Goal: Task Accomplishment & Management: Use online tool/utility

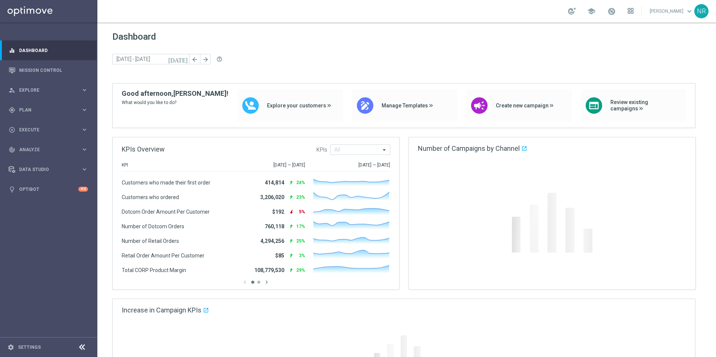
click at [633, 8] on icon at bounding box center [632, 9] width 2 height 2
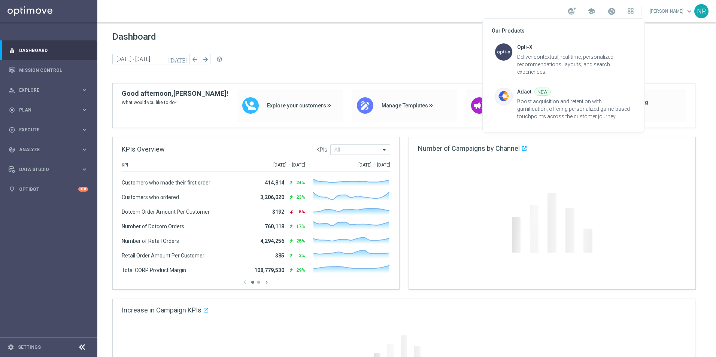
click at [602, 12] on div at bounding box center [358, 178] width 716 height 357
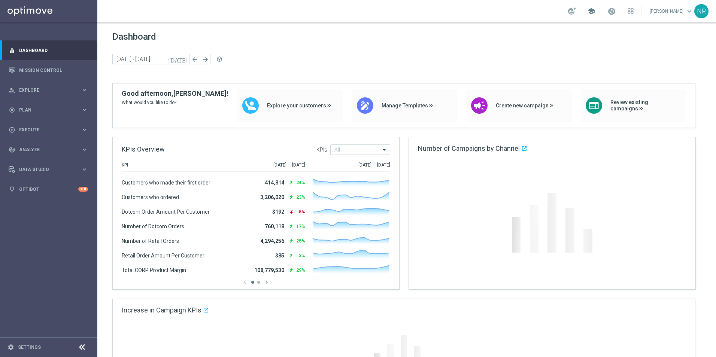
click at [595, 11] on span "school" at bounding box center [591, 11] width 8 height 8
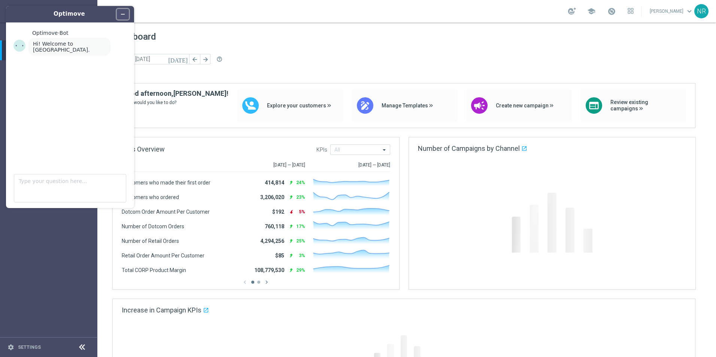
click at [121, 13] on icon "Minimize widget" at bounding box center [122, 14] width 5 height 5
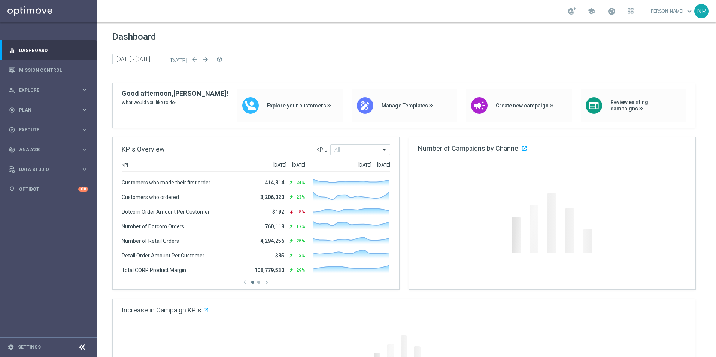
click at [673, 13] on link "Nick Russo keyboard_arrow_down" at bounding box center [671, 11] width 45 height 11
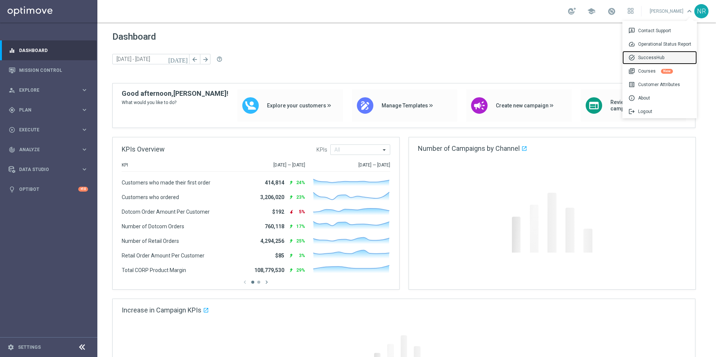
click at [665, 57] on div "task_alt SuccessHub" at bounding box center [659, 57] width 74 height 13
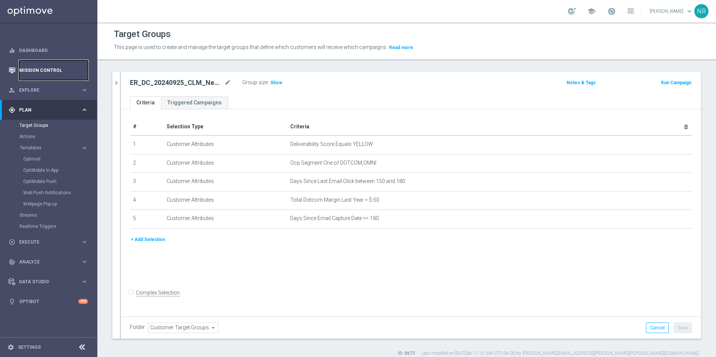
click at [52, 72] on link "Mission Control" at bounding box center [53, 70] width 69 height 20
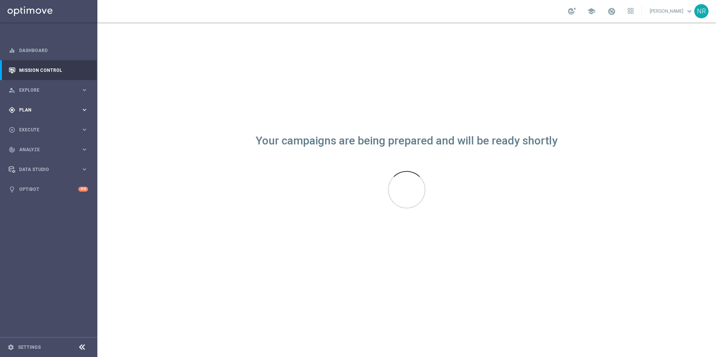
click at [73, 104] on div "gps_fixed Plan keyboard_arrow_right" at bounding box center [48, 110] width 97 height 20
click at [51, 129] on div "Target Groups" at bounding box center [57, 125] width 77 height 11
click at [41, 124] on link "Target Groups" at bounding box center [48, 125] width 58 height 6
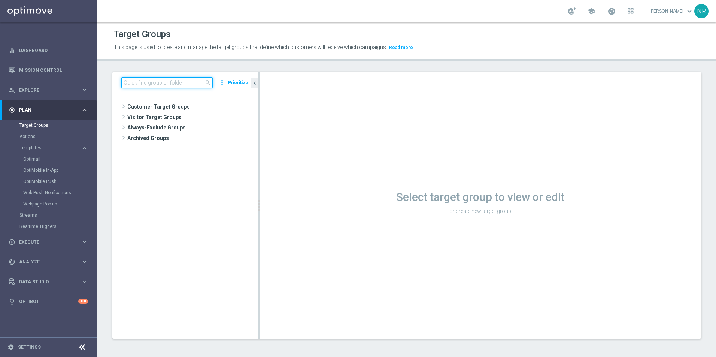
click at [138, 82] on input at bounding box center [166, 82] width 91 height 10
paste input "ER_OMNI_BTS_EMAIL_TEACHER3_RESEND"
type input "ER_OMNI_BTS_EMAIL_TEACHER3_RESEND"
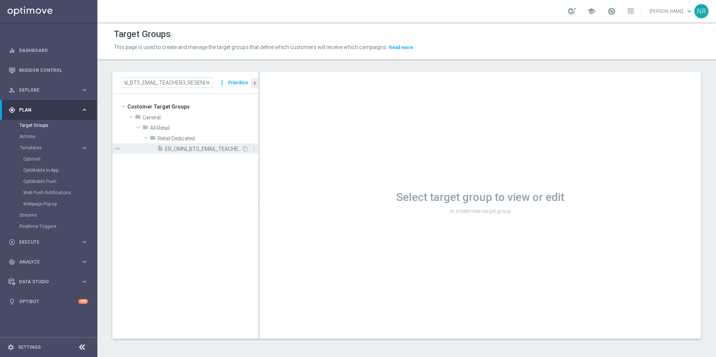
click at [204, 151] on span "ER_OMNI_BTS_EMAIL_TEACHER3_RESEND" at bounding box center [203, 149] width 76 height 6
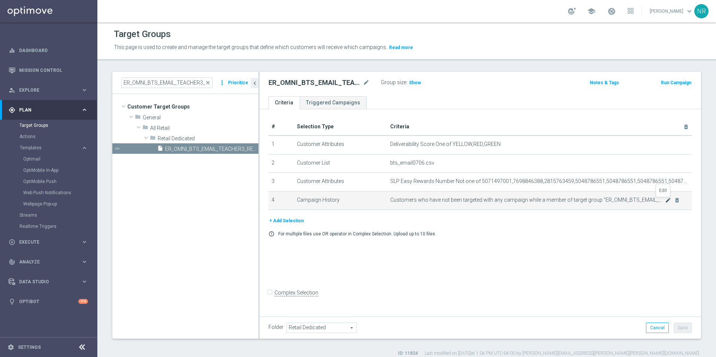
click at [665, 201] on icon "mode_edit" at bounding box center [668, 200] width 6 height 6
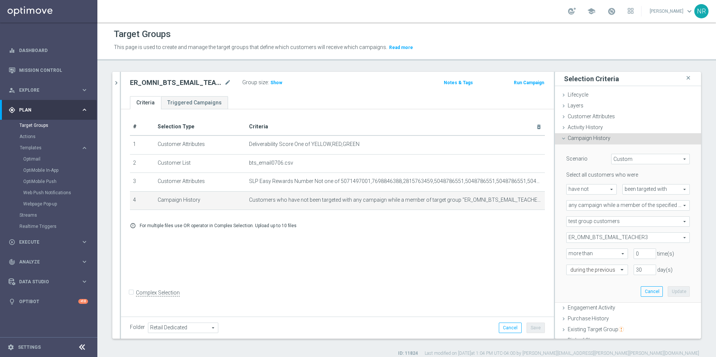
click at [490, 36] on div "Target Groups" at bounding box center [407, 34] width 586 height 15
click at [684, 80] on icon "close" at bounding box center [687, 78] width 7 height 10
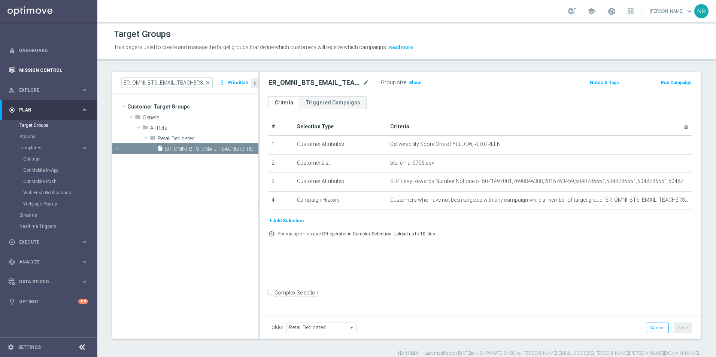
click at [16, 64] on div "Mission Control" at bounding box center [48, 70] width 79 height 20
click at [59, 75] on link "Mission Control" at bounding box center [53, 70] width 69 height 20
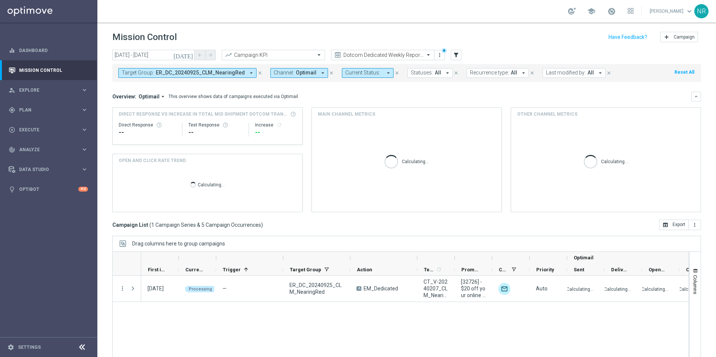
drag, startPoint x: 254, startPoint y: 71, endPoint x: 462, endPoint y: 49, distance: 208.9
click at [257, 71] on icon "close" at bounding box center [259, 72] width 5 height 5
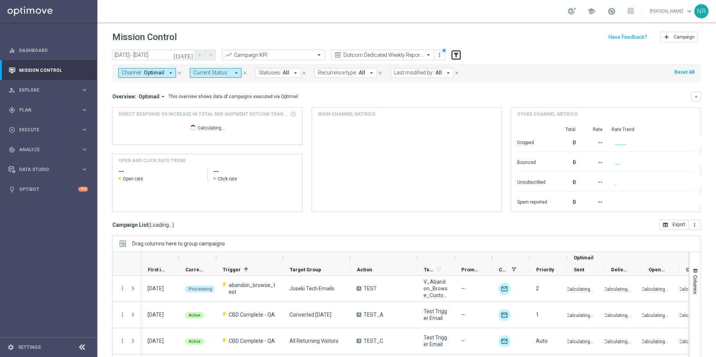
click at [459, 52] on icon "filter_alt" at bounding box center [456, 55] width 7 height 7
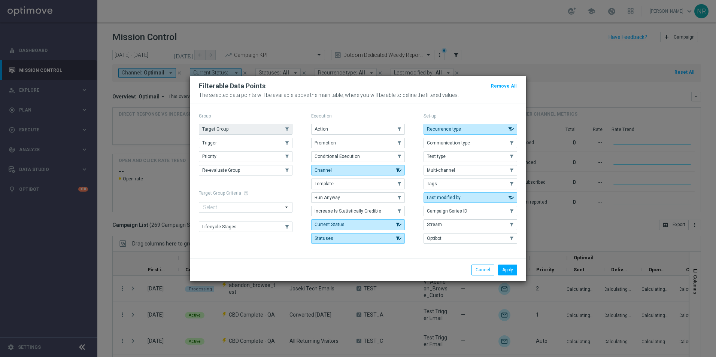
click at [223, 125] on button "Target Group" at bounding box center [246, 129] width 94 height 10
click at [504, 273] on button "Apply" at bounding box center [507, 270] width 19 height 10
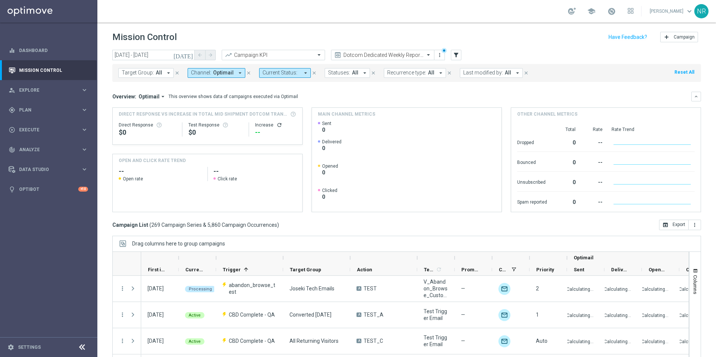
click at [143, 65] on div "Target Group: All arrow_drop_down close Channel: Optimail arrow_drop_down close…" at bounding box center [406, 71] width 588 height 21
click at [145, 73] on span "Target Group:" at bounding box center [138, 73] width 32 height 6
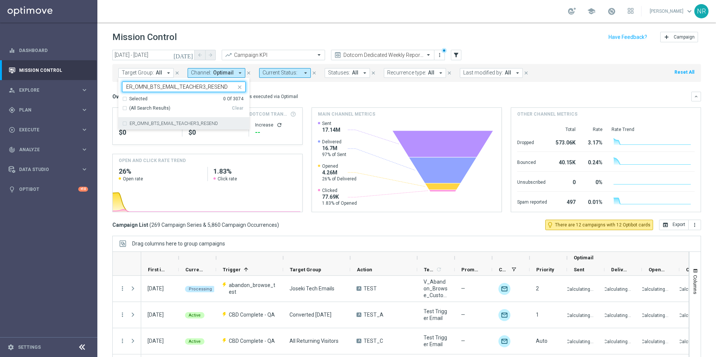
click at [181, 122] on label "ER_OMNI_BTS_EMAIL_TEACHER3_RESEND" at bounding box center [174, 123] width 88 height 4
type input "ER_OMNI_BTS_EMAIL_TEACHER3_RESEND"
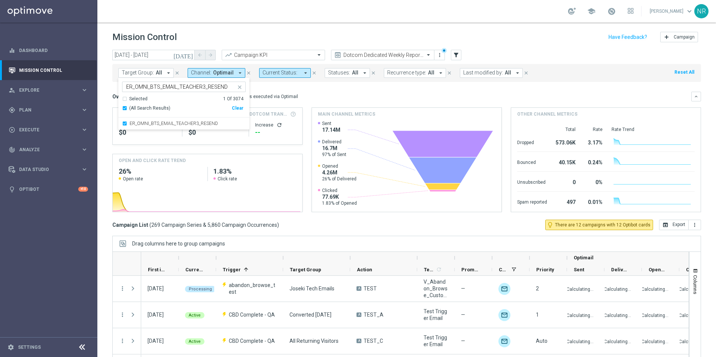
click at [398, 82] on mini-dashboard "Overview: Optimail arrow_drop_down This overview shows data of campaigns execut…" at bounding box center [406, 151] width 588 height 138
